Goal: Obtain resource: Obtain resource

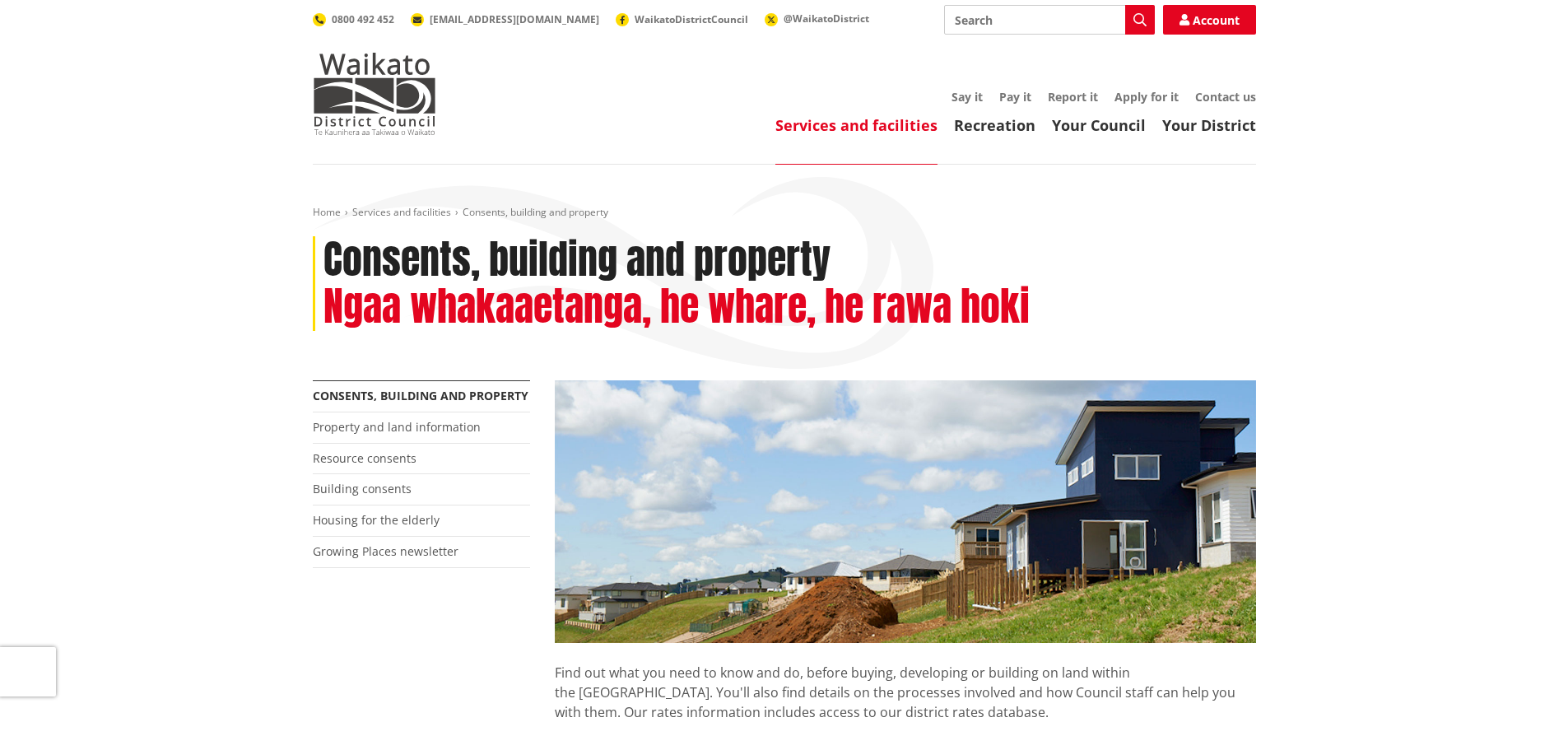
click at [374, 485] on link "Building consents" at bounding box center [362, 488] width 98 height 16
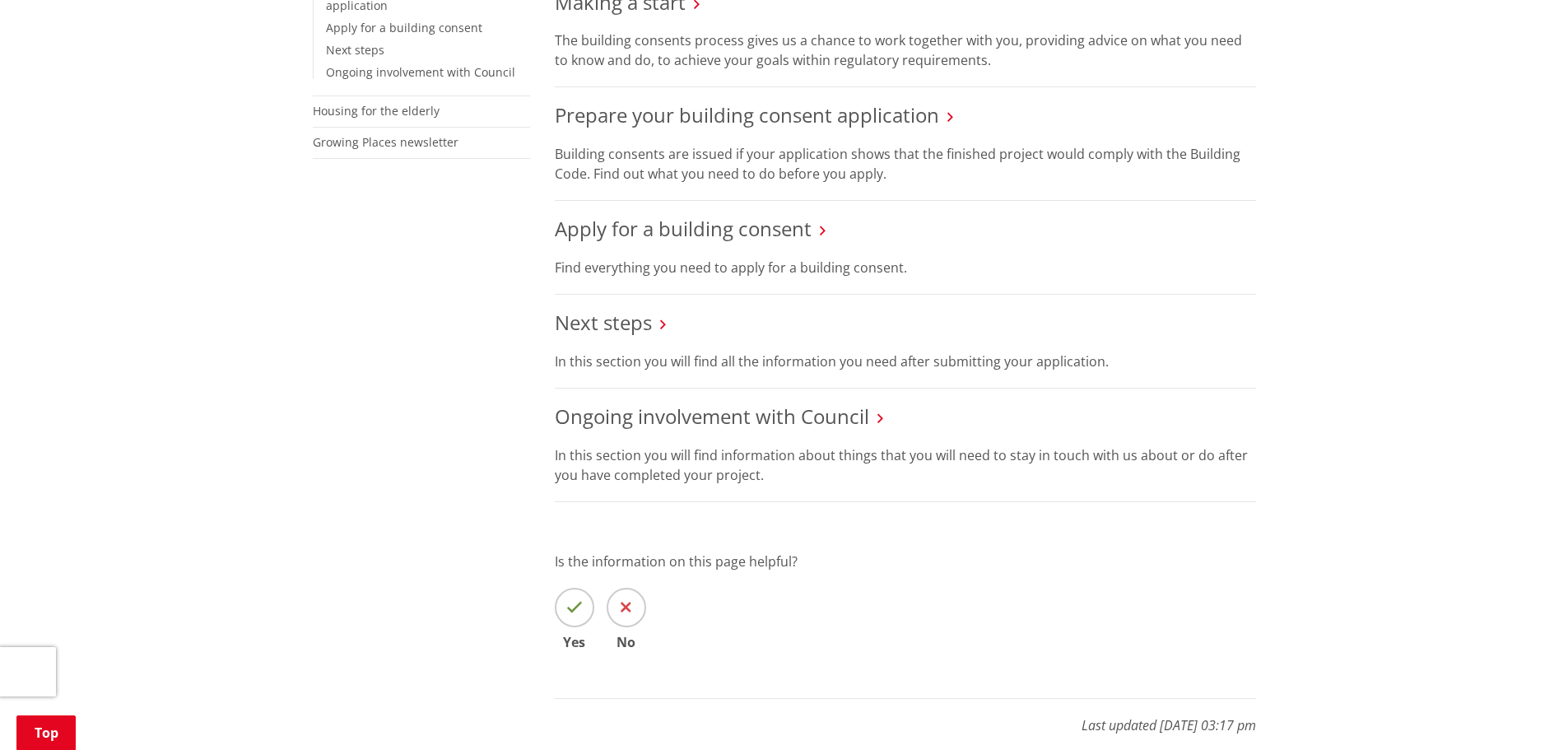
scroll to position [411, 0]
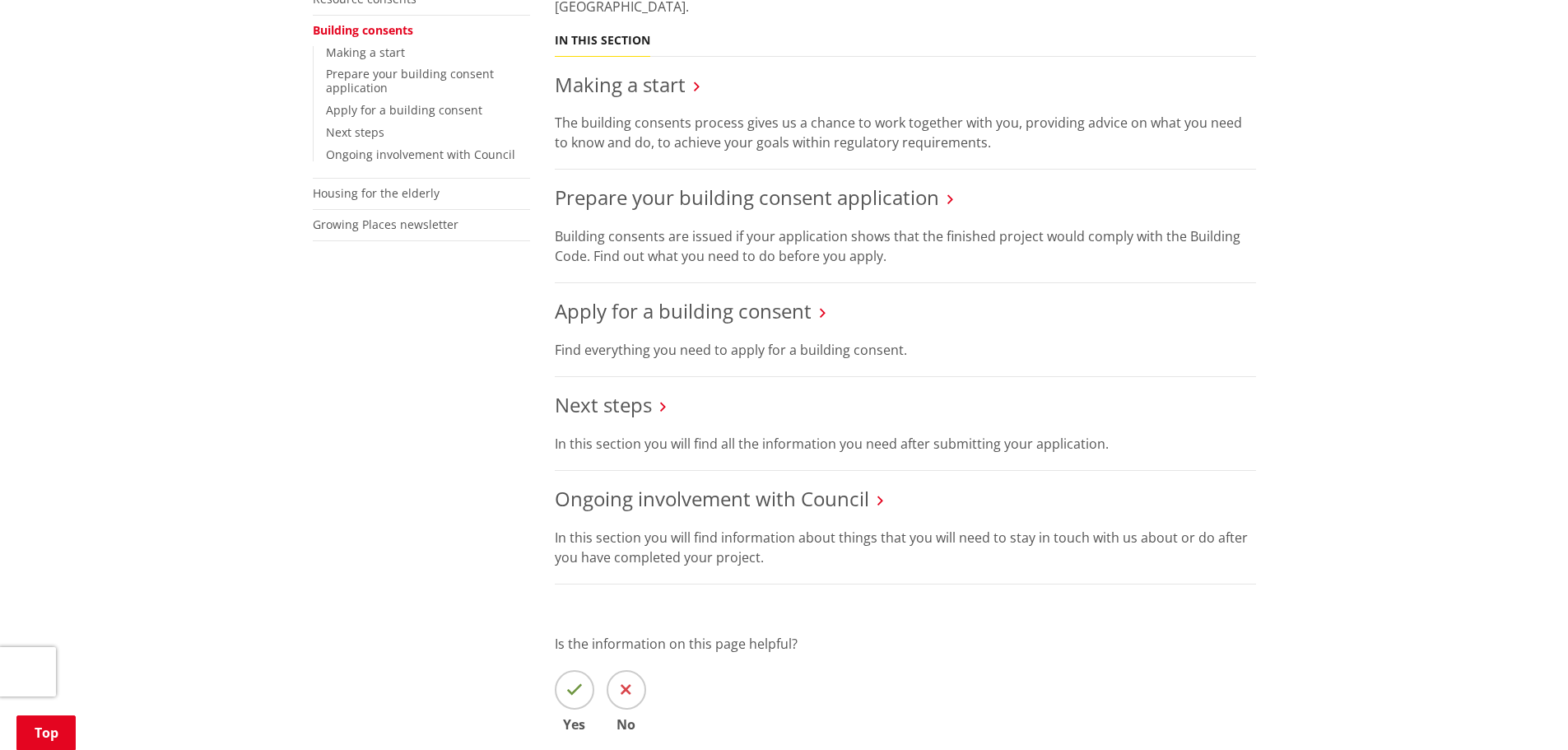
click at [722, 310] on link "Apply for a building consent" at bounding box center [683, 310] width 257 height 28
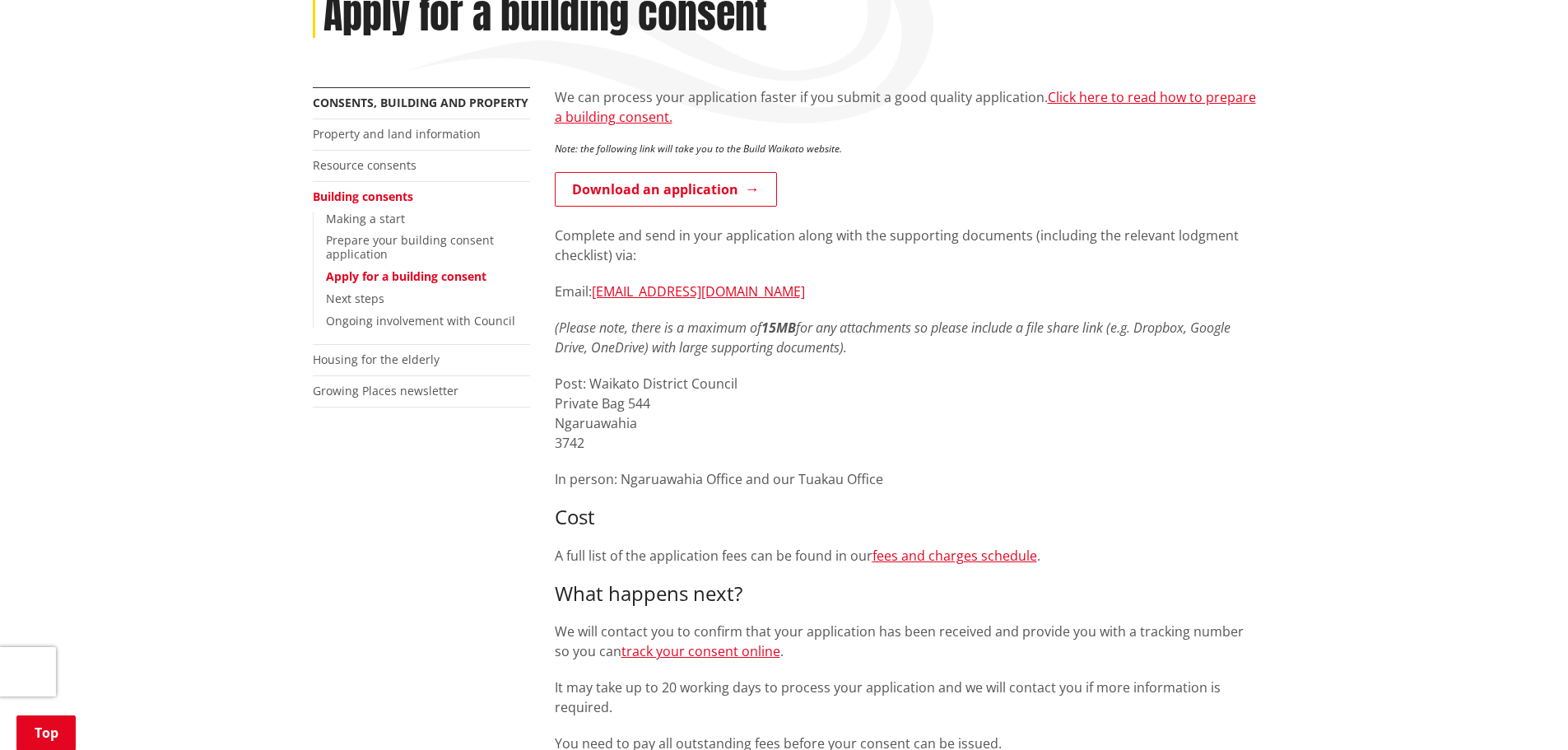
scroll to position [247, 0]
click at [689, 197] on link "Download an application" at bounding box center [666, 187] width 222 height 34
